Goal: Task Accomplishment & Management: Manage account settings

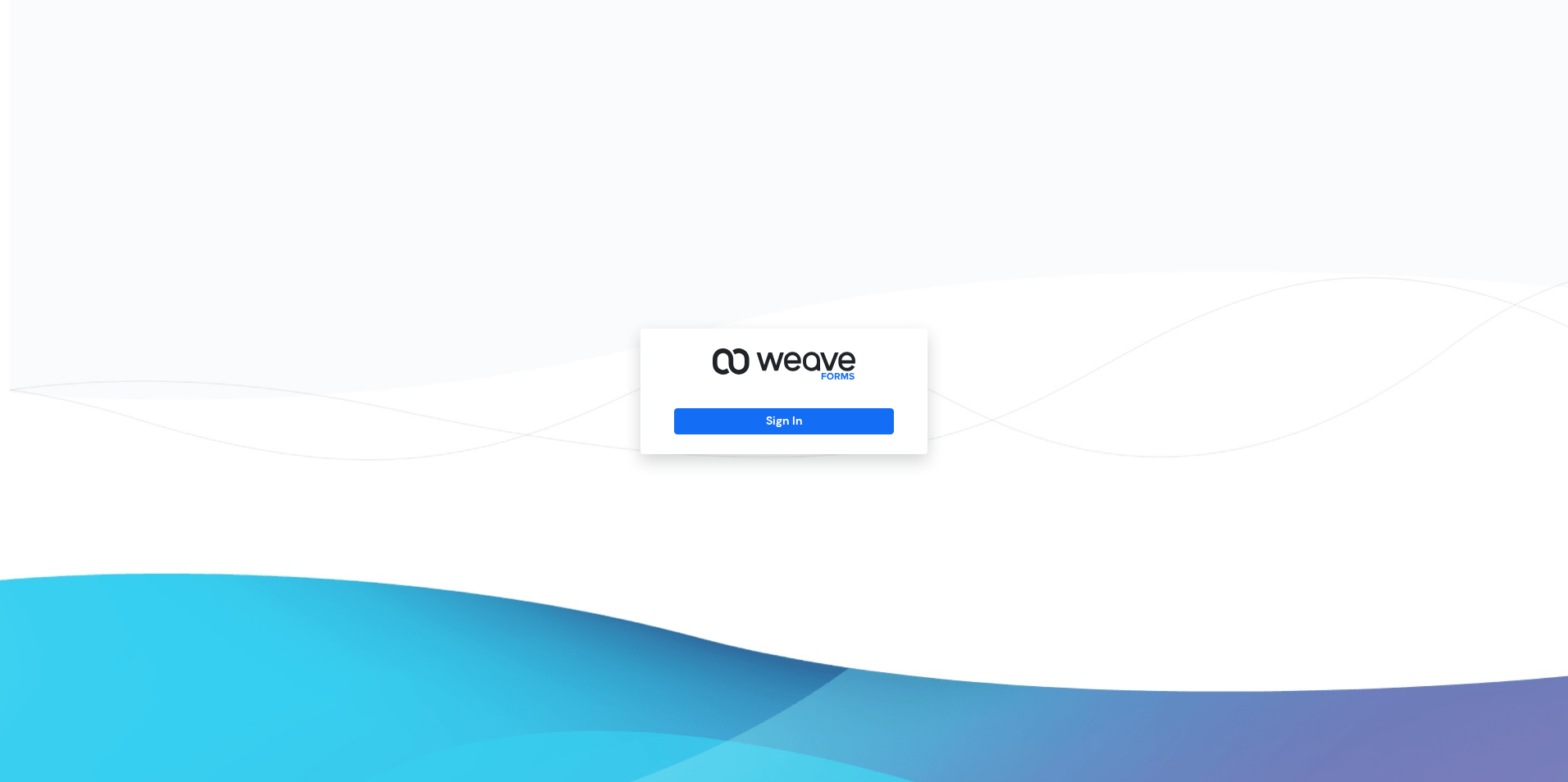
click at [739, 434] on div "Sign In" at bounding box center [784, 391] width 287 height 125
click at [734, 422] on button "Sign In" at bounding box center [783, 421] width 219 height 26
